Goal: Find specific page/section: Find specific page/section

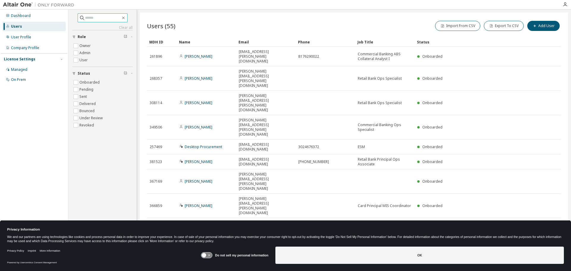
click at [94, 17] on input "text" at bounding box center [103, 18] width 36 height 6
type input "********"
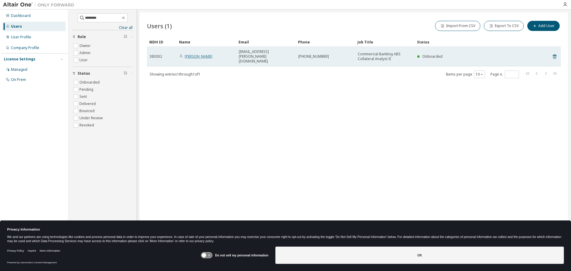
click at [204, 54] on link "[PERSON_NAME]" at bounding box center [199, 56] width 28 height 5
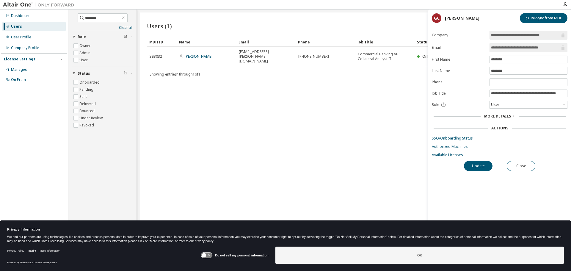
click at [498, 117] on span "More Details" at bounding box center [497, 116] width 27 height 5
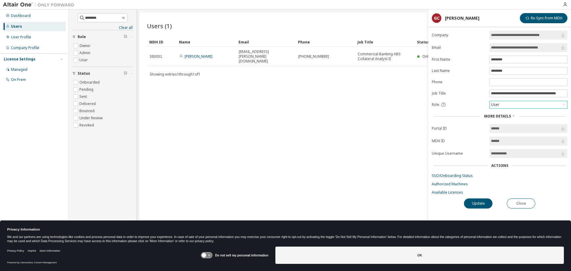
click at [566, 106] on icon at bounding box center [564, 105] width 6 height 6
click at [247, 117] on div "Users (1) Import From CSV Export To CSV Add User Clear Load Save Save As Field …" at bounding box center [354, 131] width 428 height 238
click at [519, 205] on button "Close" at bounding box center [521, 203] width 29 height 10
